Goal: Task Accomplishment & Management: Use online tool/utility

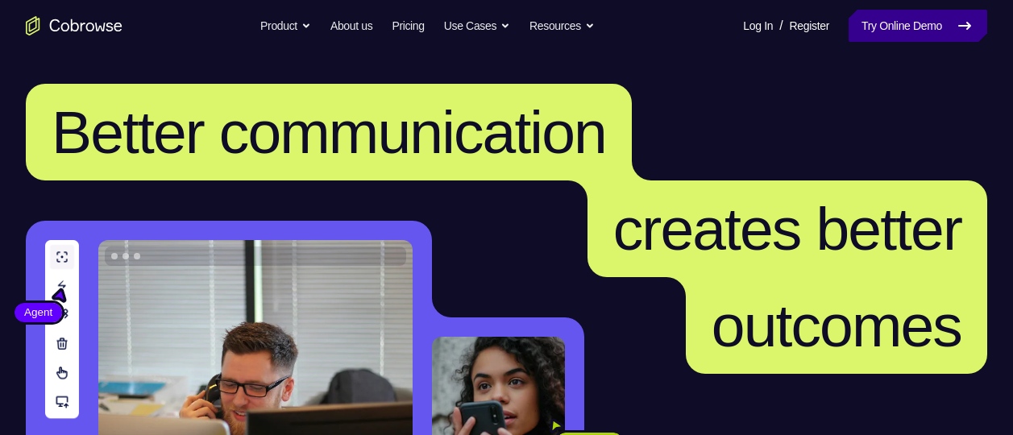
click at [872, 33] on link "Try Online Demo" at bounding box center [918, 26] width 139 height 32
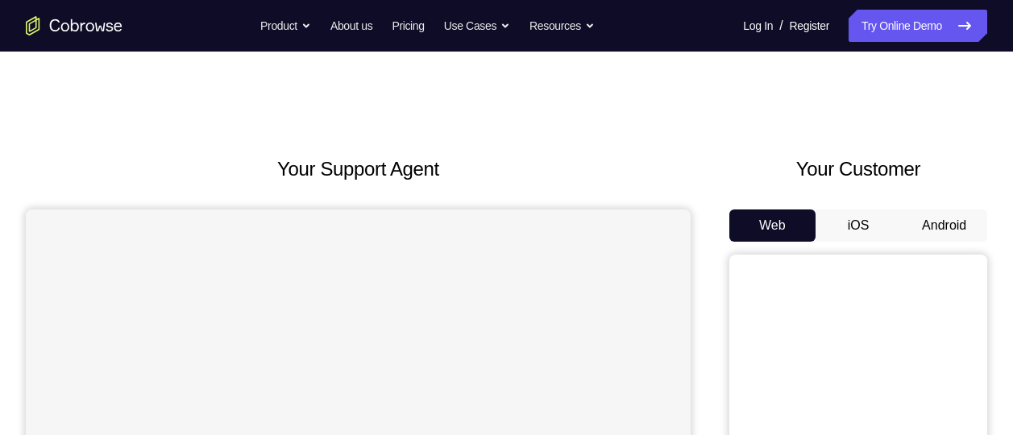
click at [940, 225] on button "Android" at bounding box center [944, 226] width 86 height 32
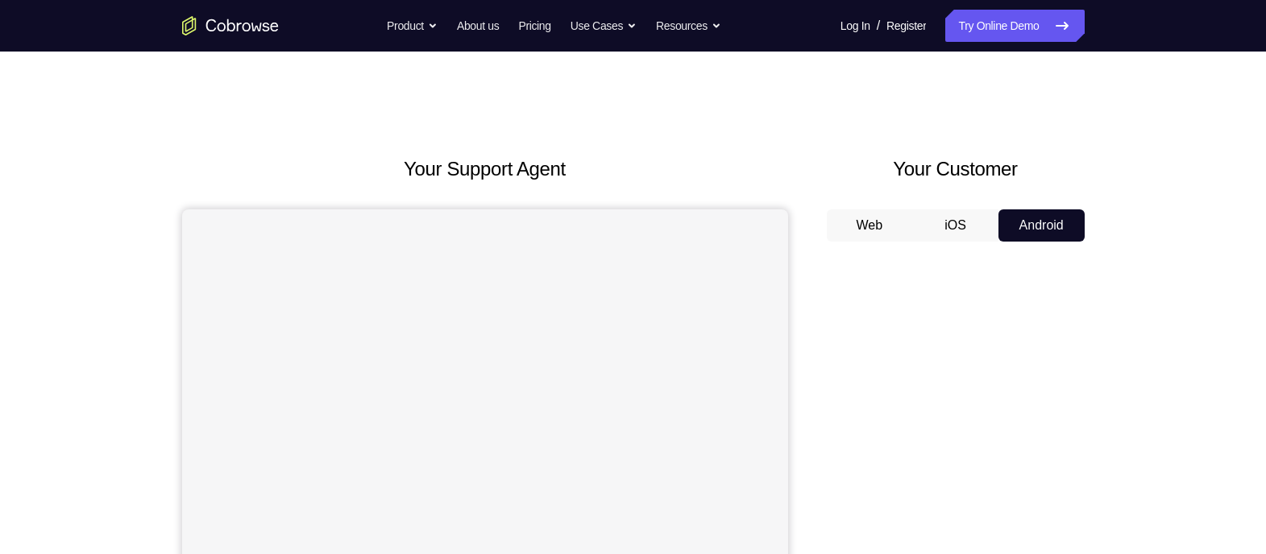
drag, startPoint x: 940, startPoint y: 105, endPoint x: 843, endPoint y: 127, distance: 99.1
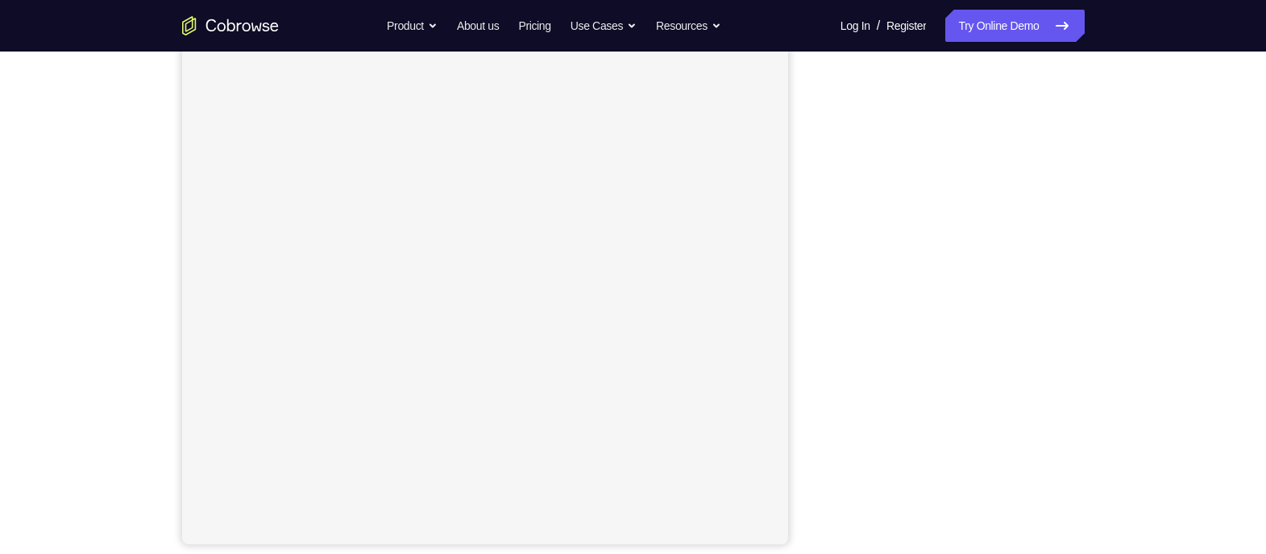
scroll to position [204, 0]
